Goal: Task Accomplishment & Management: Use online tool/utility

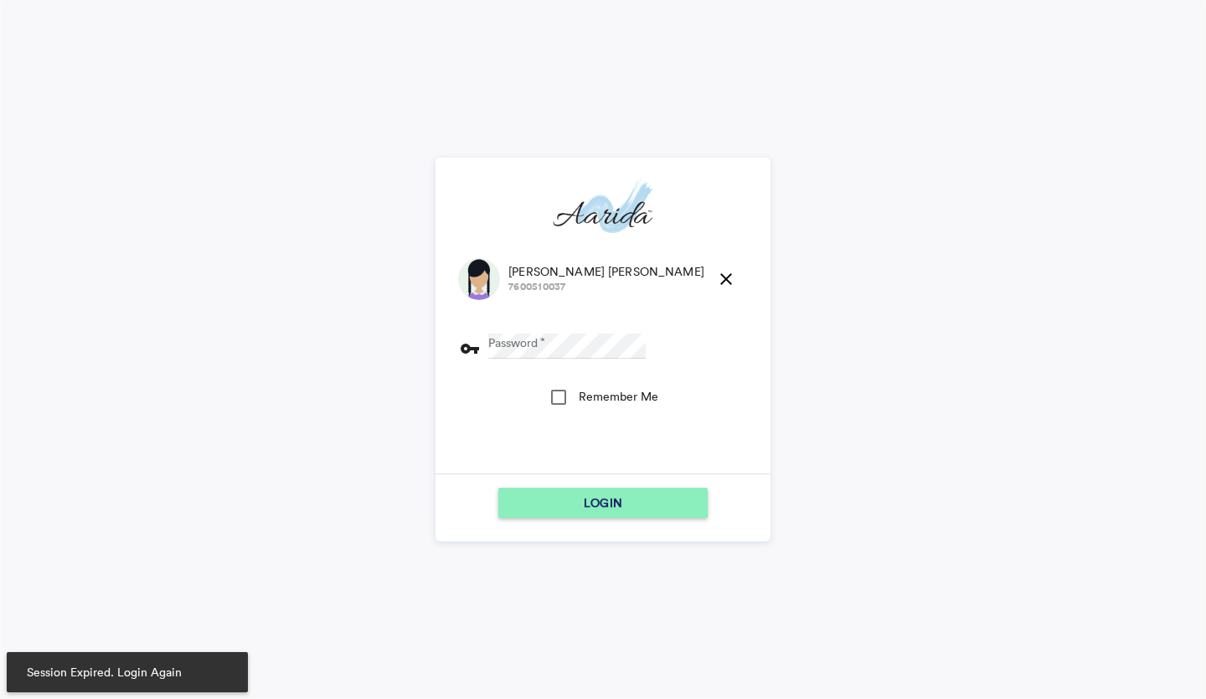
click at [716, 271] on md-icon "close" at bounding box center [726, 279] width 20 height 20
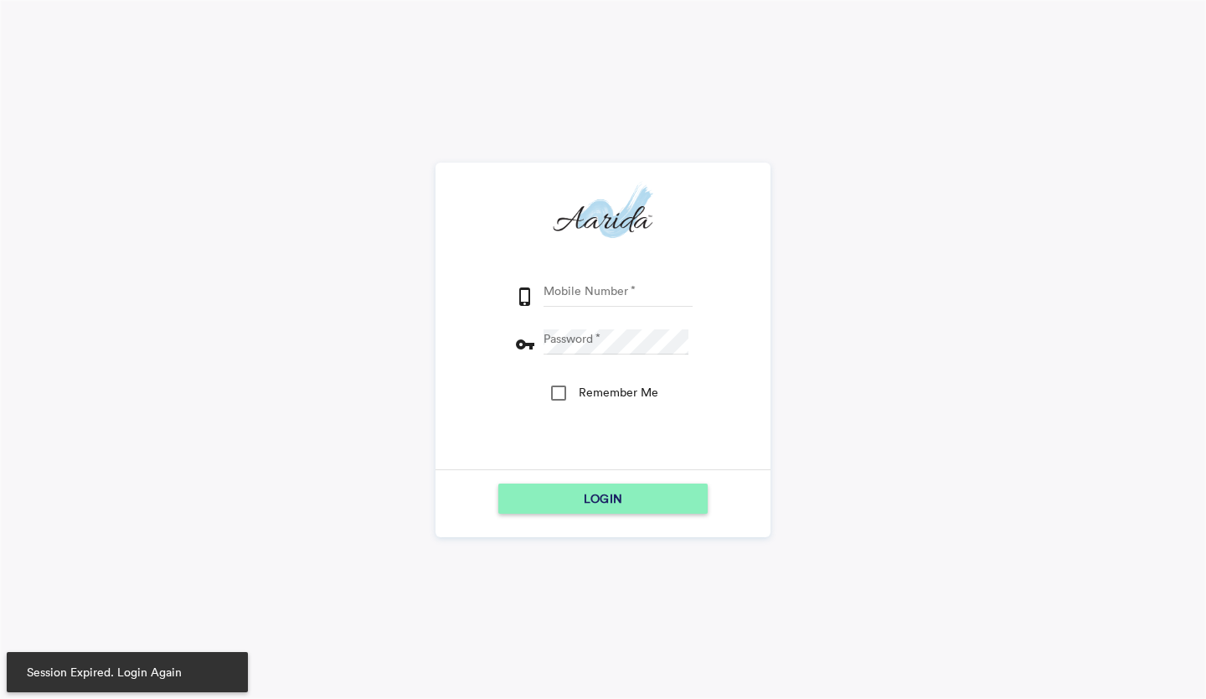
click at [570, 286] on input "Mobile Number" at bounding box center [618, 293] width 149 height 25
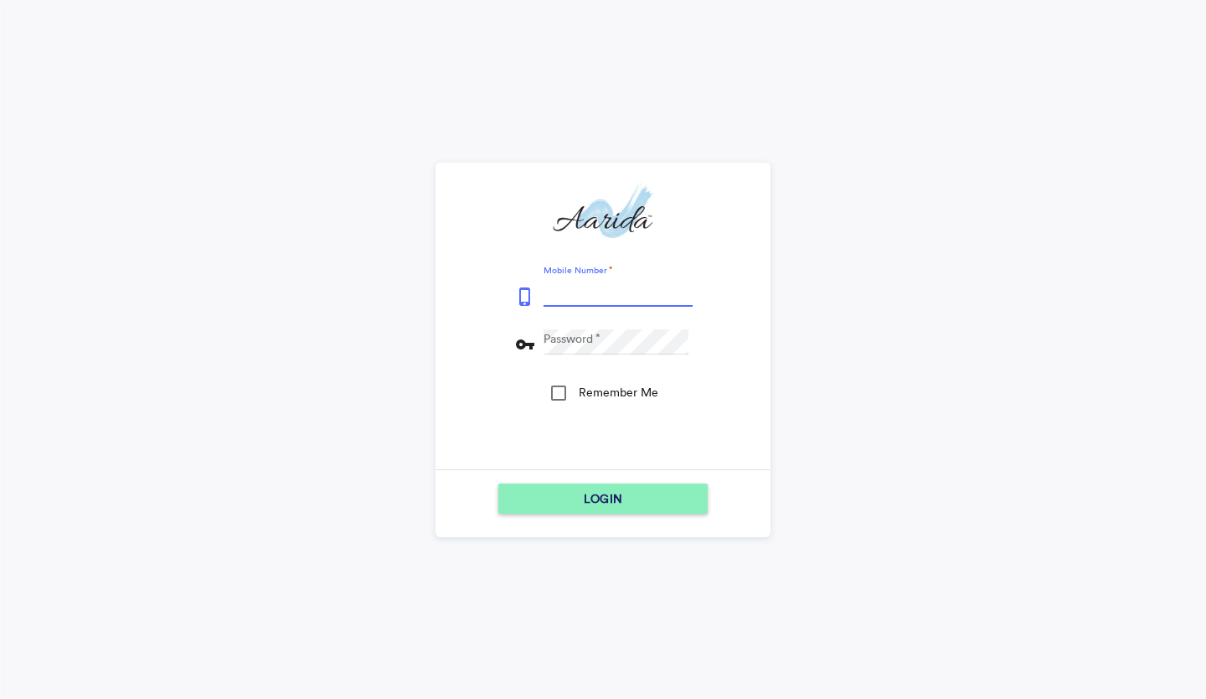
type input "9153796315"
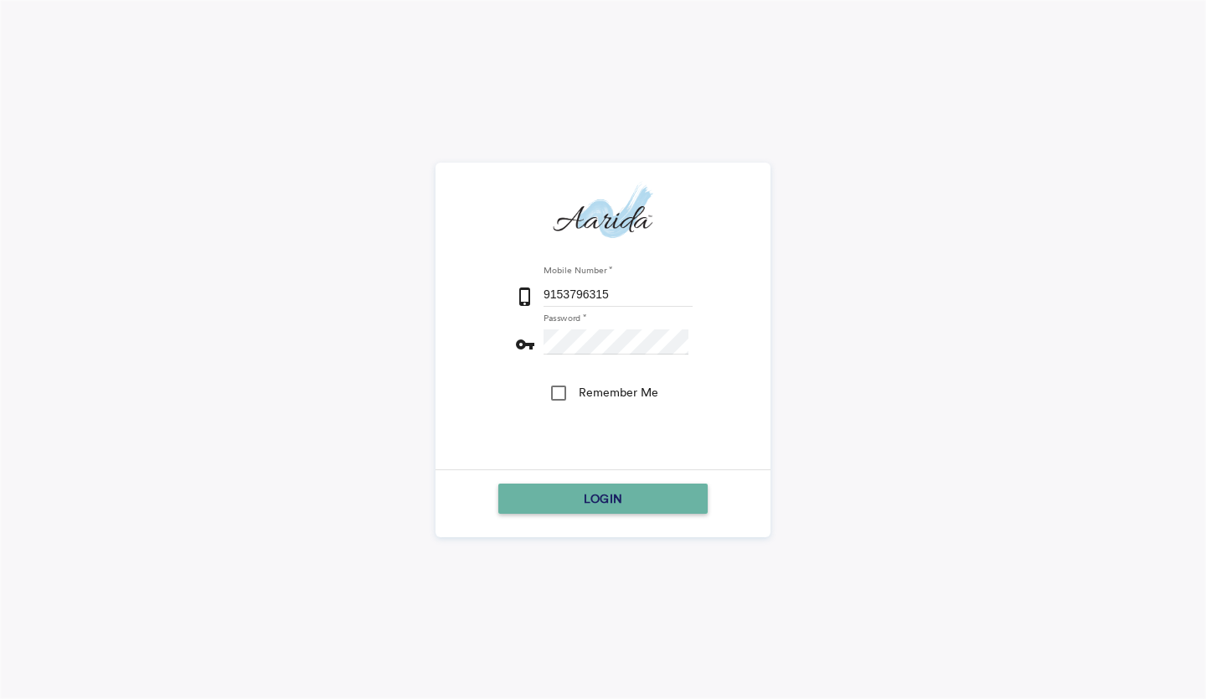
click at [542, 486] on div "LOGIN" at bounding box center [603, 498] width 196 height 30
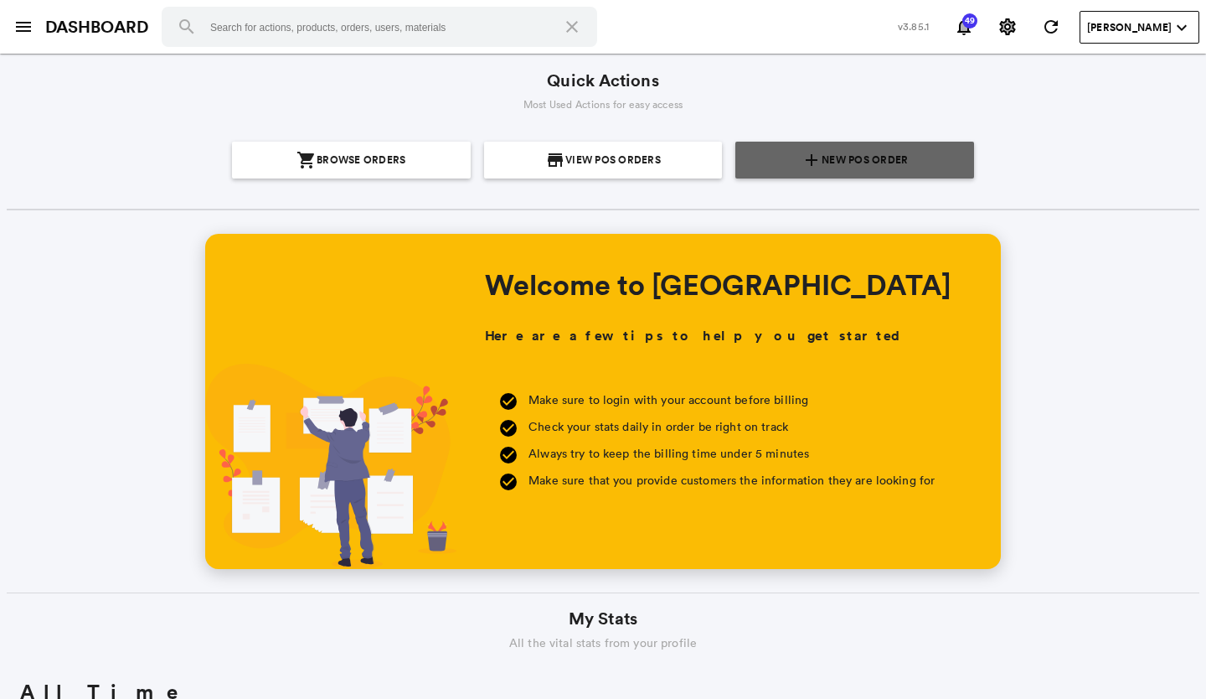
scroll to position [302, 576]
click at [897, 175] on span "New POS Order" at bounding box center [865, 160] width 86 height 37
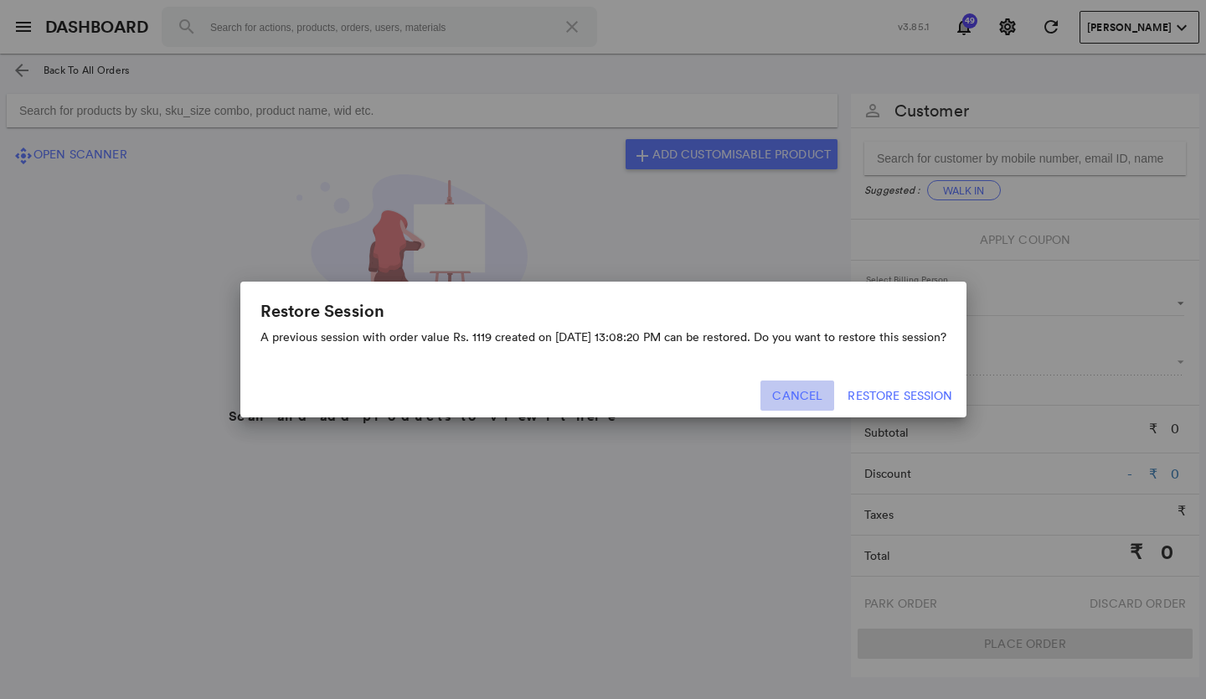
click at [828, 393] on button "Cancel" at bounding box center [798, 395] width 74 height 30
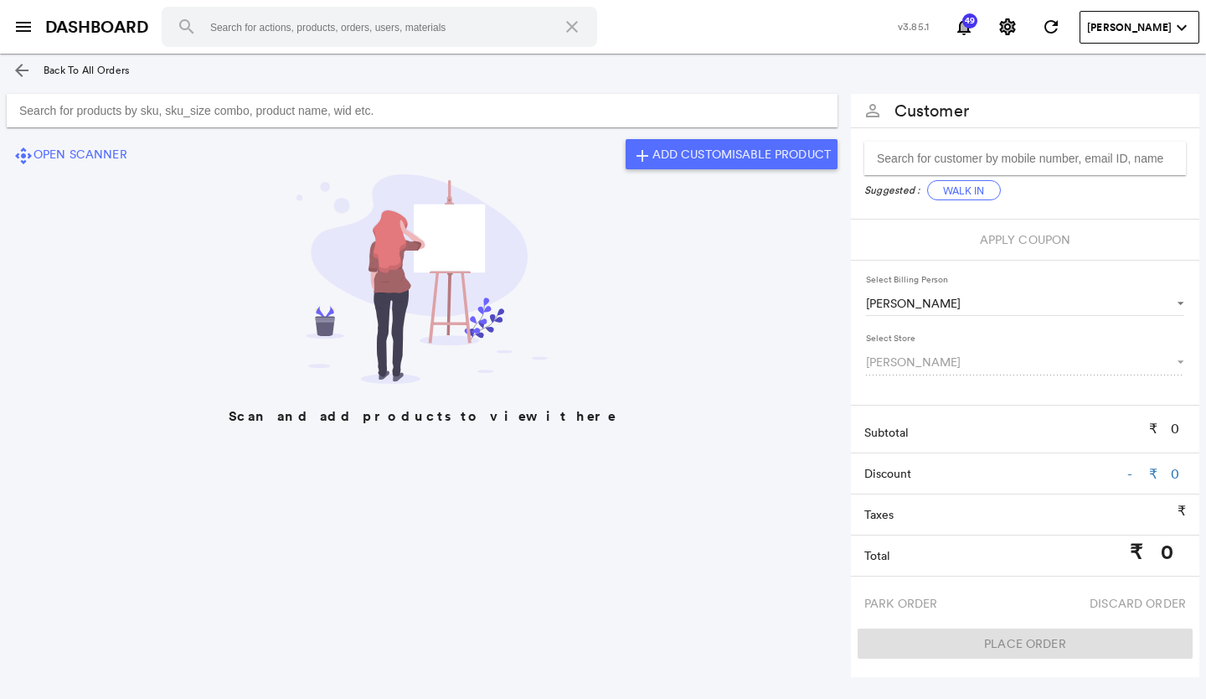
click at [468, 118] on input "Search for products by sku, sku_size combo, product name, wid etc." at bounding box center [422, 111] width 831 height 34
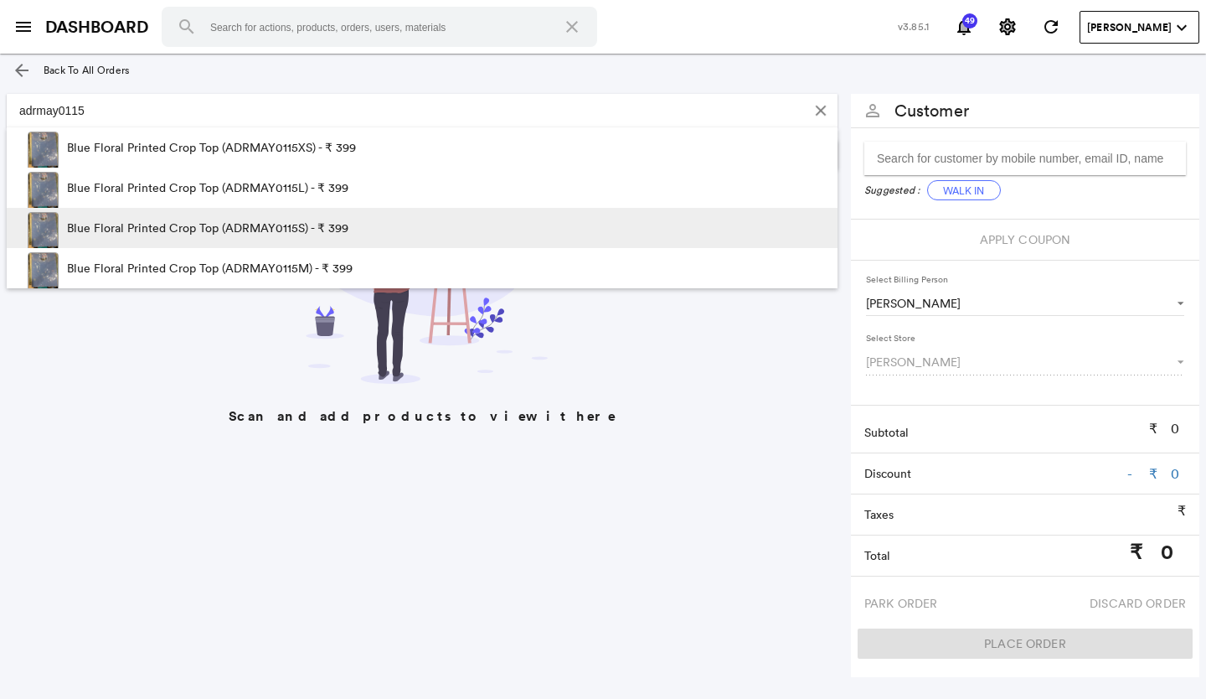
type input "adrmay0115"
click at [282, 232] on p "Blue Floral Printed Crop Top (ADRMAY0115S) - ₹ 399" at bounding box center [207, 228] width 281 height 40
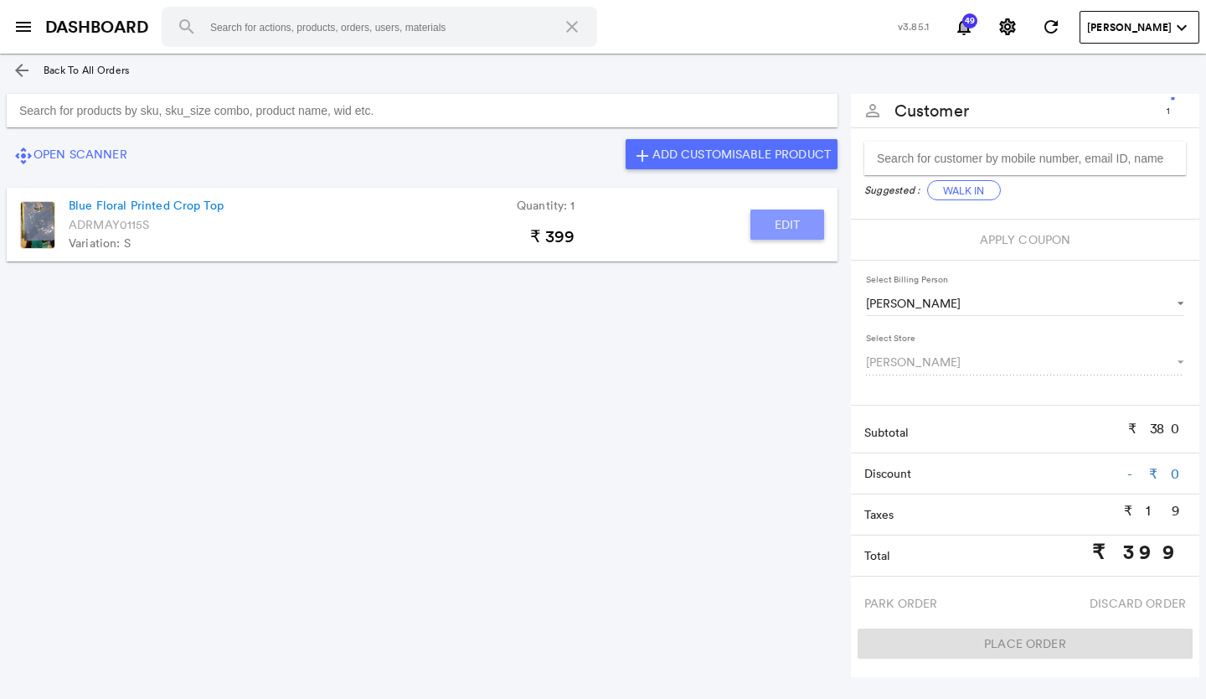
click at [796, 219] on button "Edit" at bounding box center [787, 224] width 74 height 30
type input "Blue Floral Printed Crop Top"
type input "1"
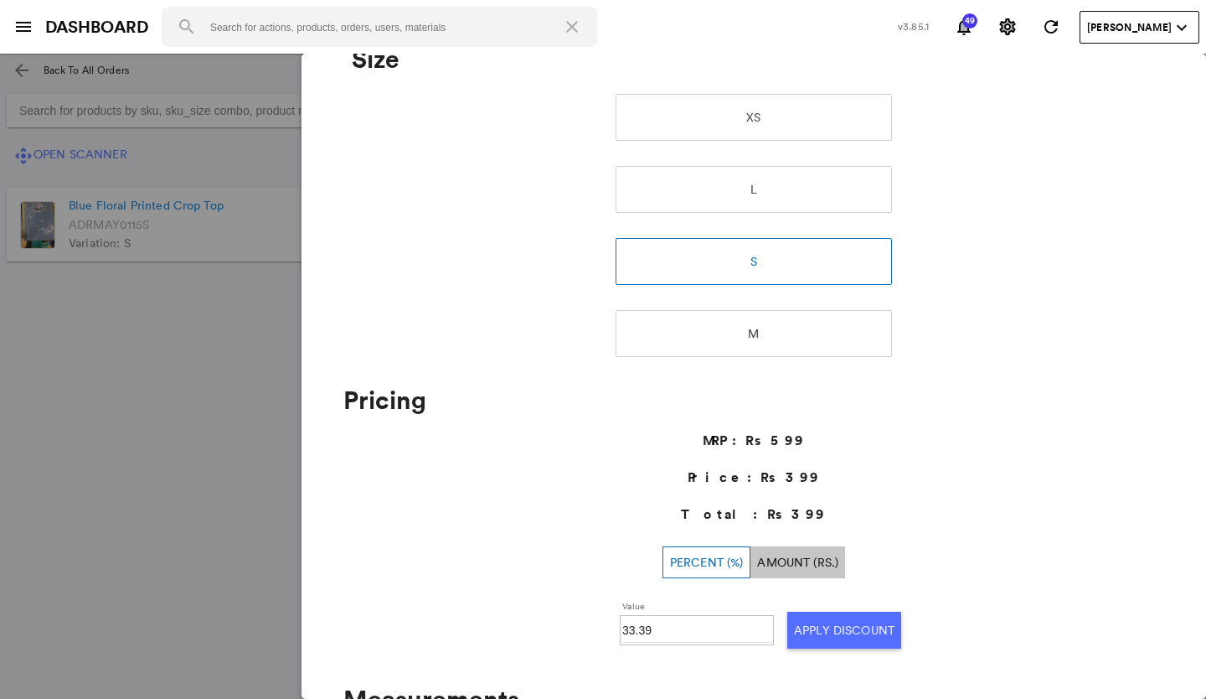
scroll to position [419, 0]
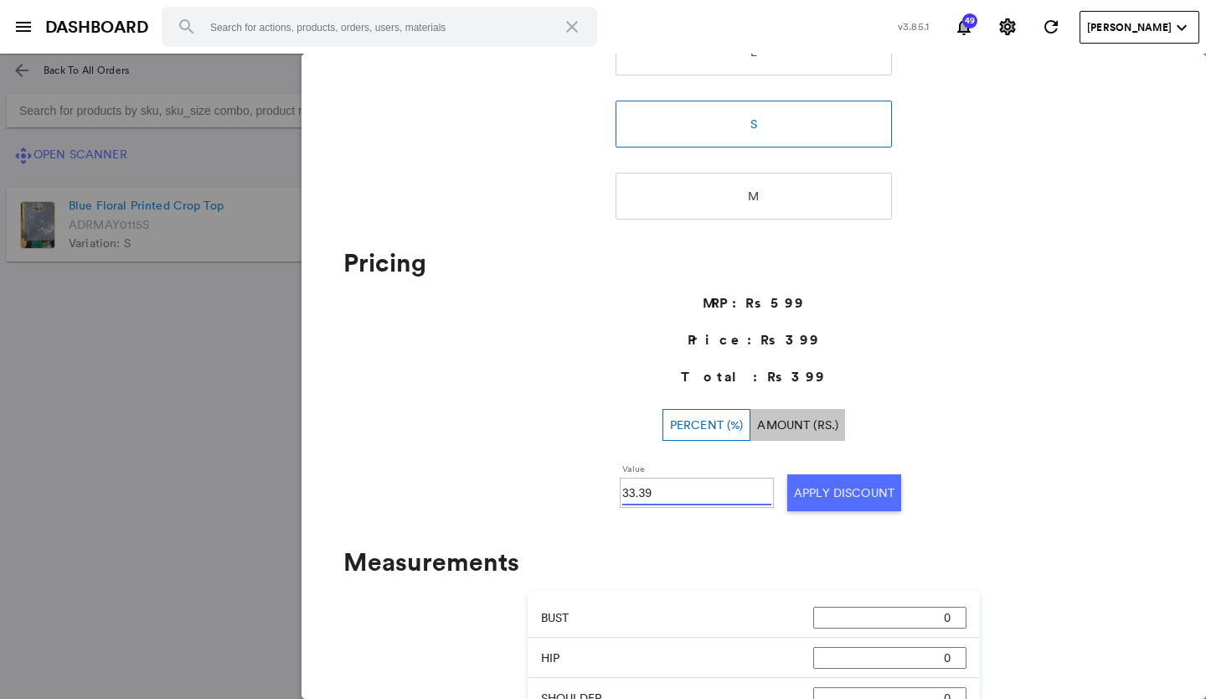
click at [669, 487] on input "33.39" at bounding box center [696, 492] width 149 height 25
type input "3"
type input "30"
click at [815, 493] on button "Apply Discount" at bounding box center [844, 492] width 114 height 37
click at [74, 487] on md-backdrop at bounding box center [603, 376] width 1206 height 645
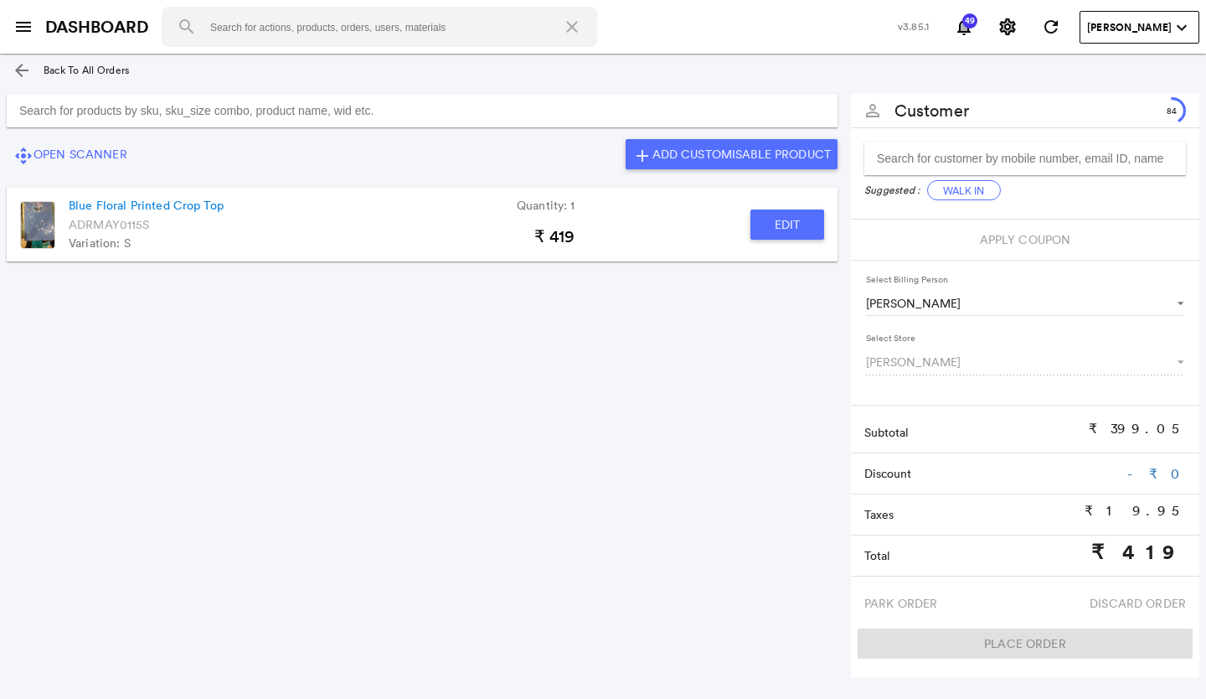
click at [328, 113] on input "Search for products by sku, sku_size combo, product name, wid etc." at bounding box center [422, 111] width 831 height 34
click at [978, 186] on button "Walk In" at bounding box center [964, 190] width 74 height 20
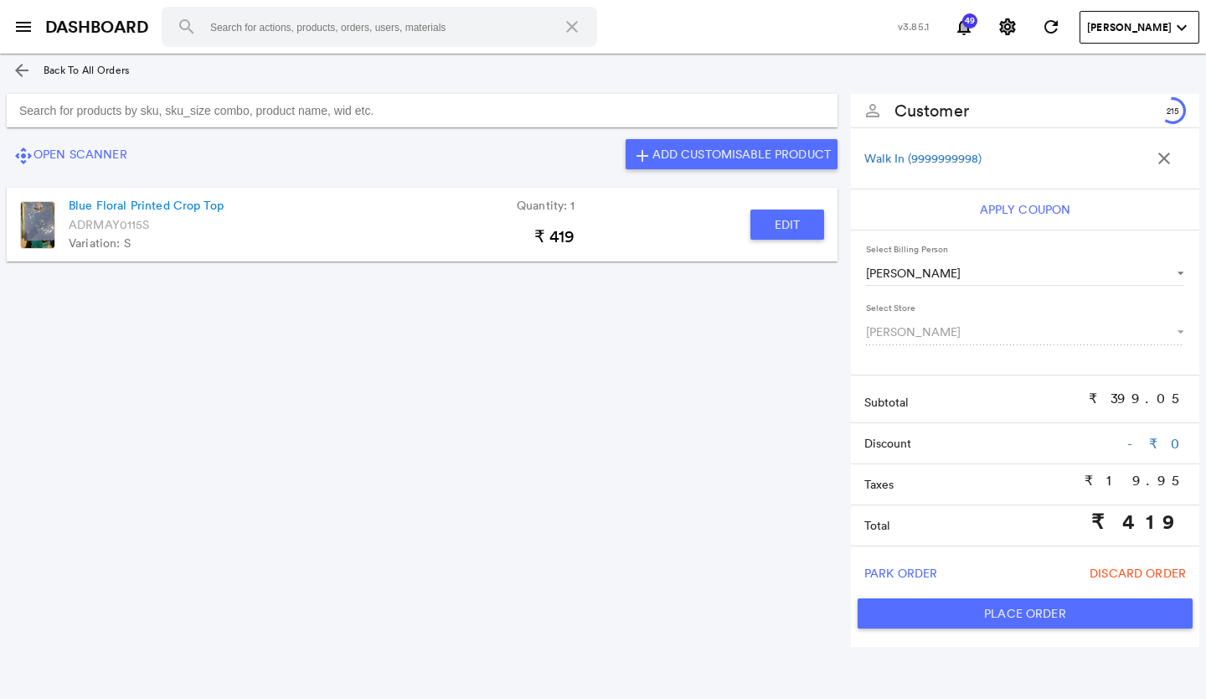
click at [959, 614] on button "Place Order" at bounding box center [1025, 613] width 335 height 30
type input "419"
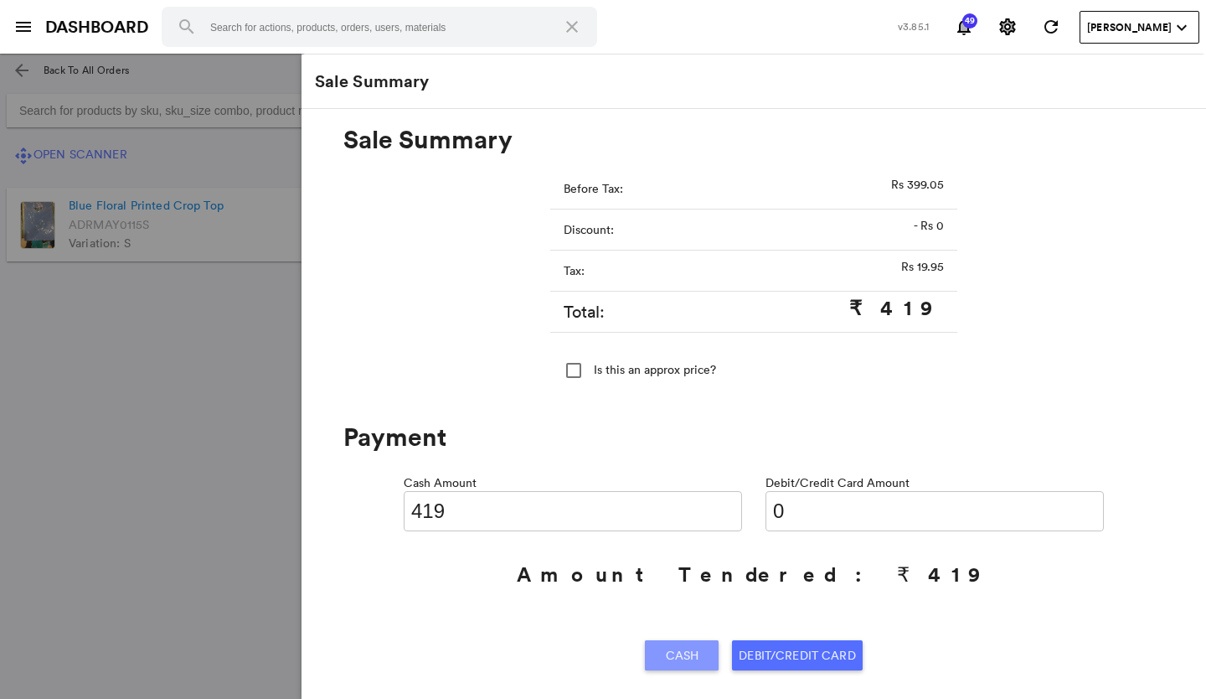
click at [674, 650] on span "Cash" at bounding box center [683, 655] width 34 height 30
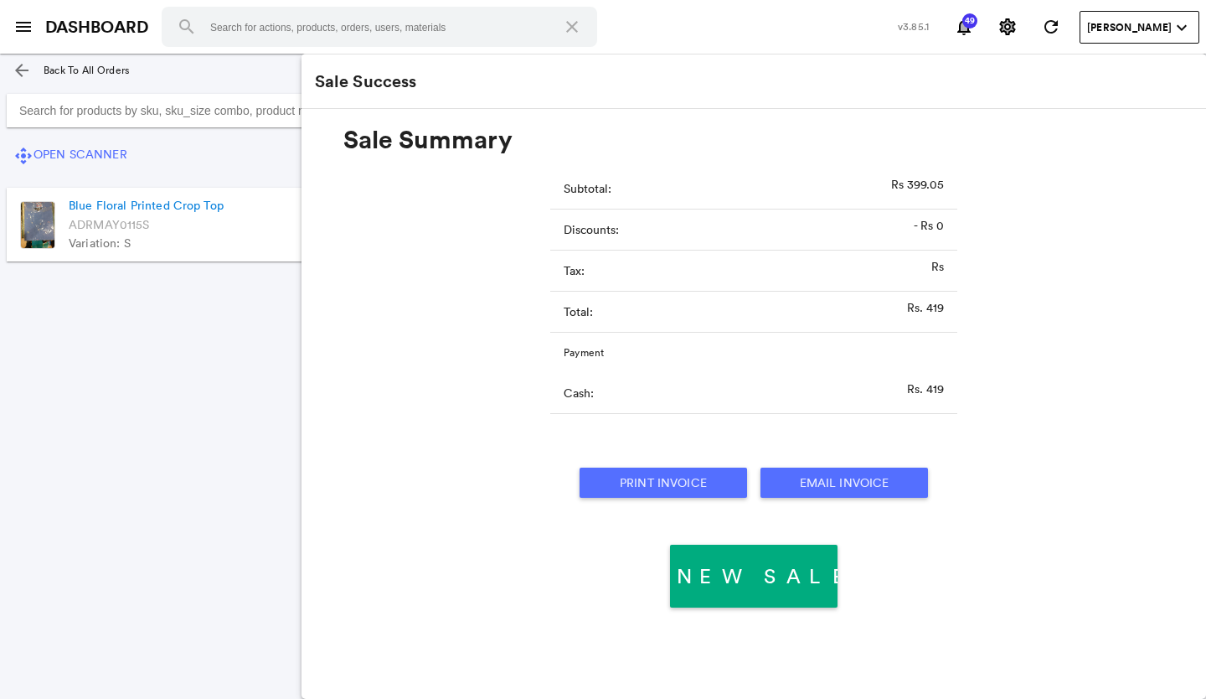
click at [683, 485] on button "Print Invoice" at bounding box center [664, 482] width 168 height 30
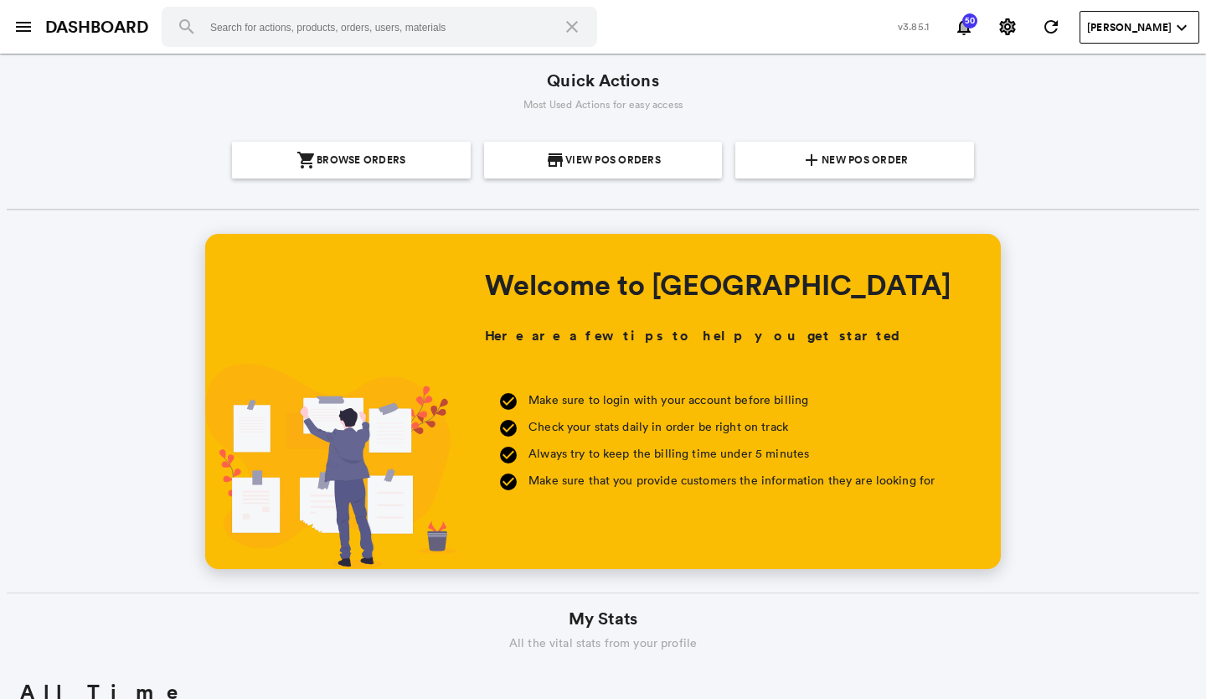
scroll to position [302, 576]
click at [17, 28] on md-icon "menu" at bounding box center [23, 27] width 20 height 20
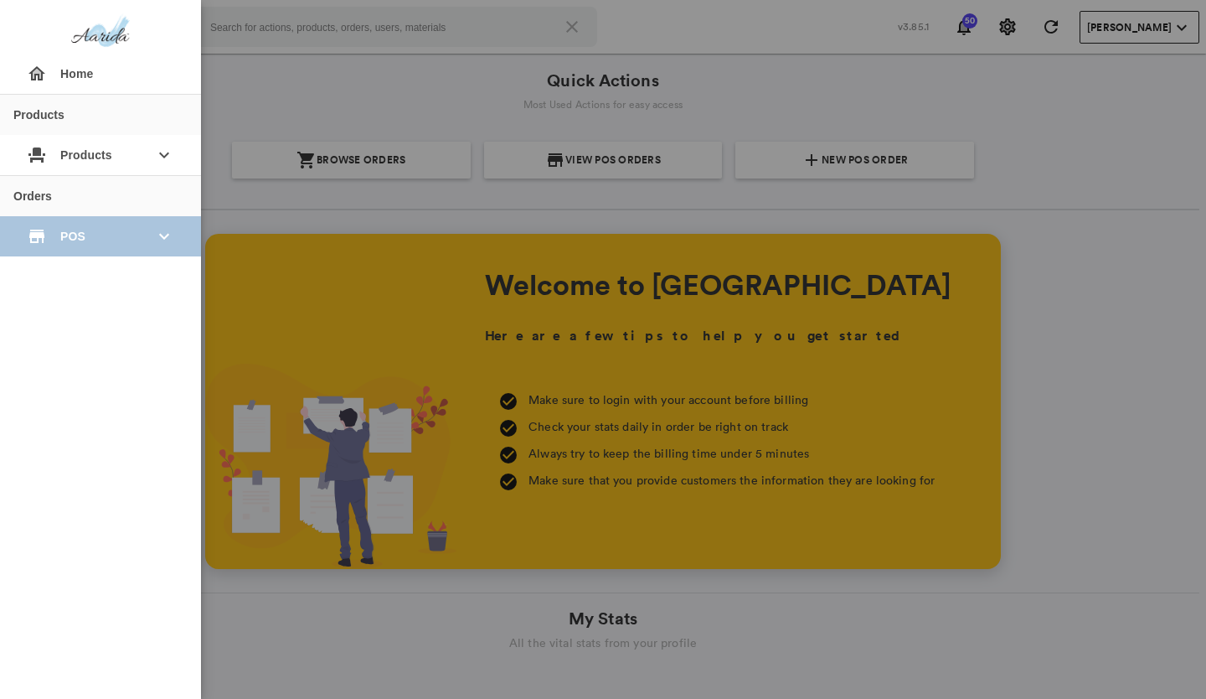
click at [24, 229] on div "store POS keyboard_arrow_down" at bounding box center [100, 236] width 174 height 40
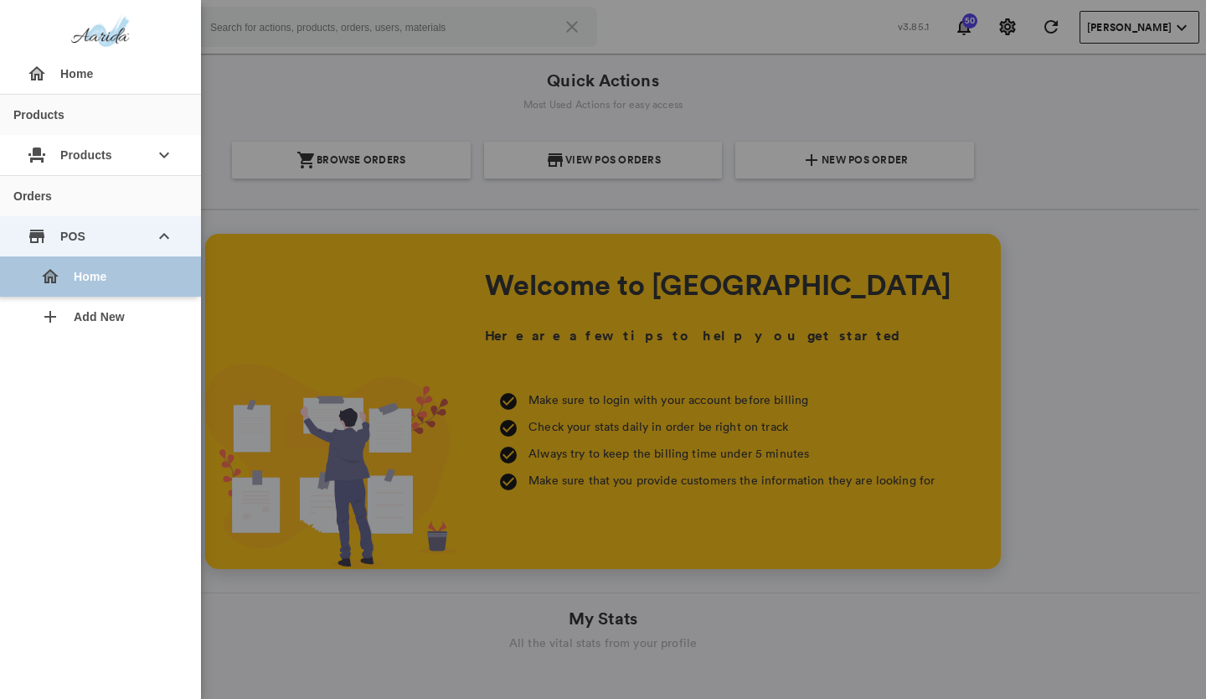
click at [59, 278] on md-icon "home" at bounding box center [50, 276] width 20 height 20
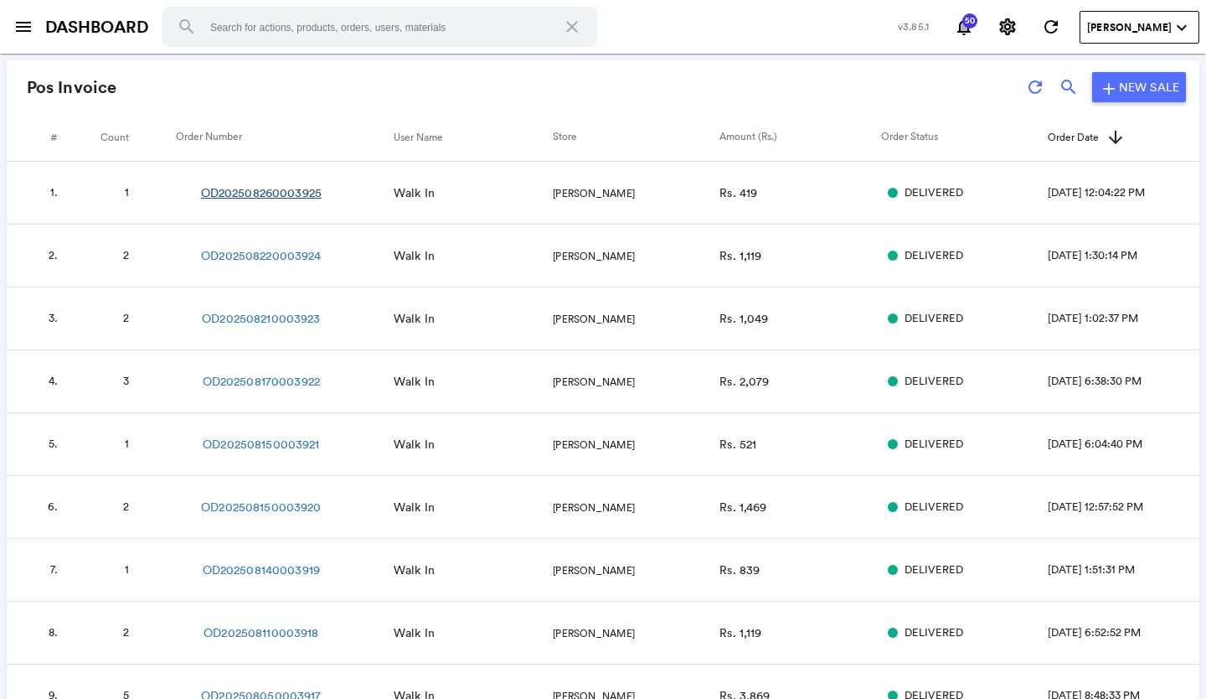
click at [230, 192] on link "OD202508260003925" at bounding box center [261, 192] width 121 height 17
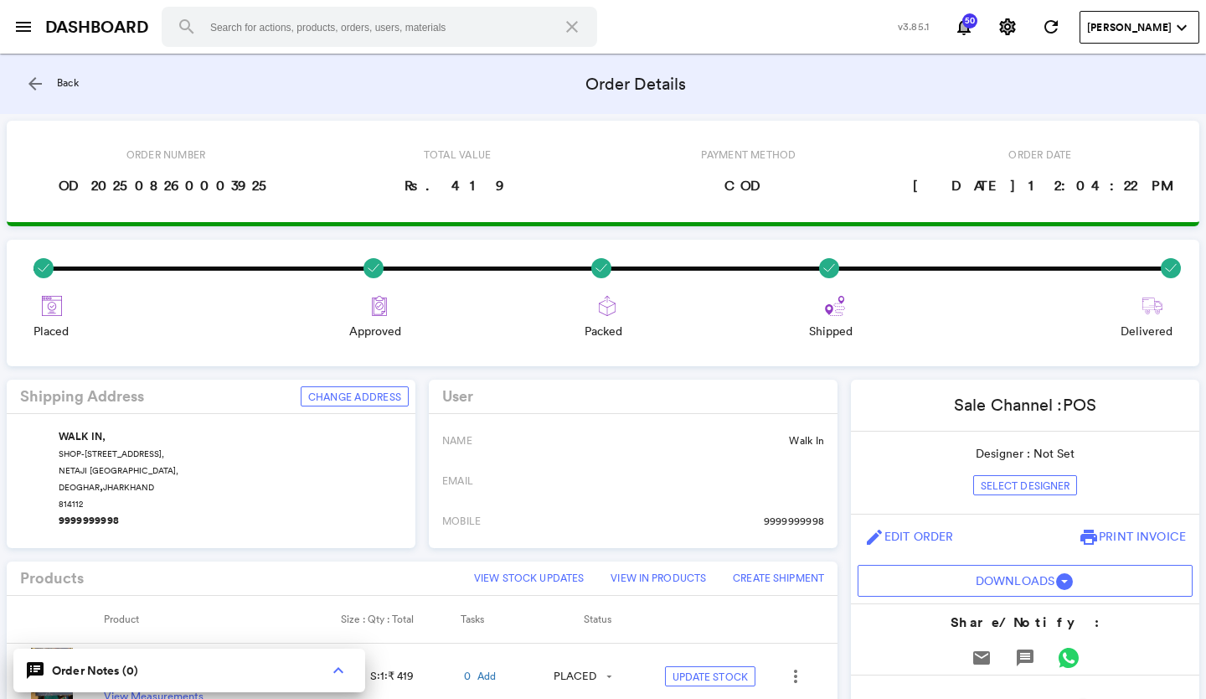
click at [38, 83] on md-icon "arrow_back" at bounding box center [35, 84] width 20 height 20
